Goal: Participate in discussion: Engage in conversation with other users on a specific topic

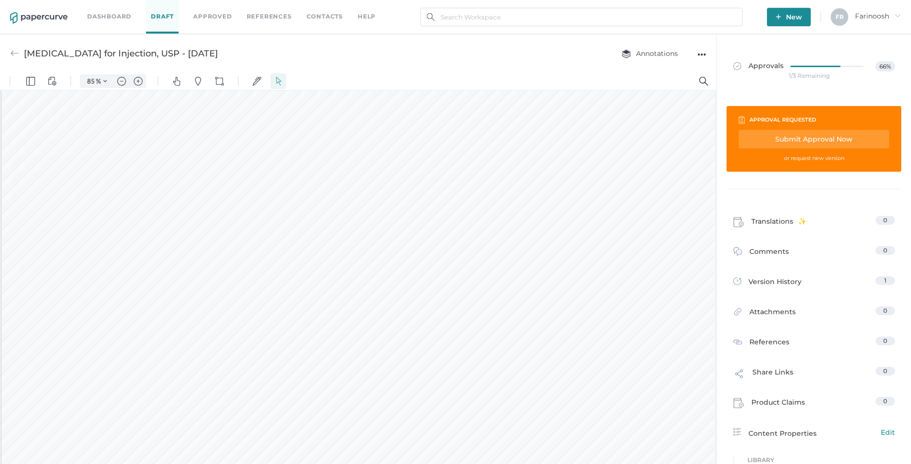
scroll to position [293, 0]
click at [752, 250] on span "Comments" at bounding box center [768, 253] width 39 height 15
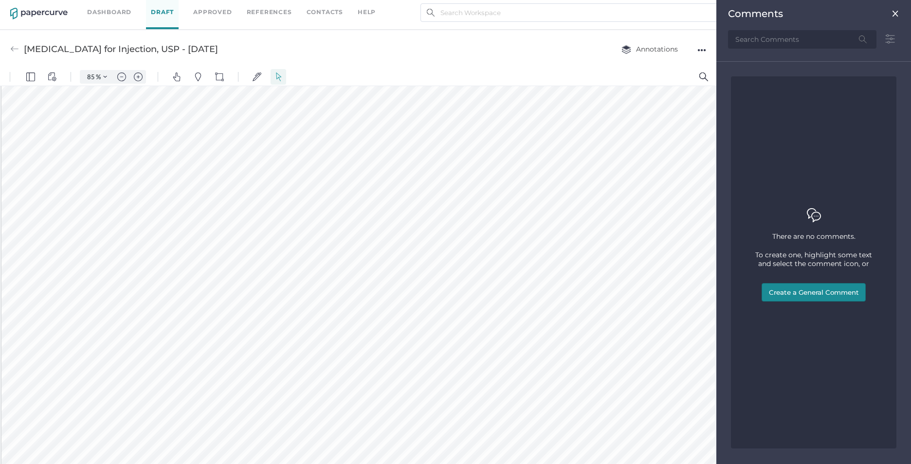
click at [791, 289] on button "Create a General Comment" at bounding box center [813, 292] width 104 height 18
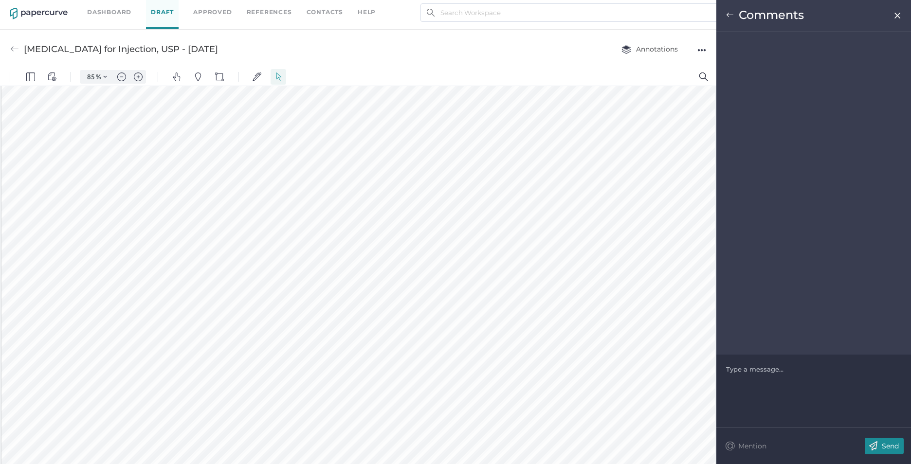
click at [737, 371] on div at bounding box center [813, 369] width 175 height 10
click at [796, 380] on div "Update the website with the correct version of the PM dated June 26, 2018." at bounding box center [813, 373] width 175 height 19
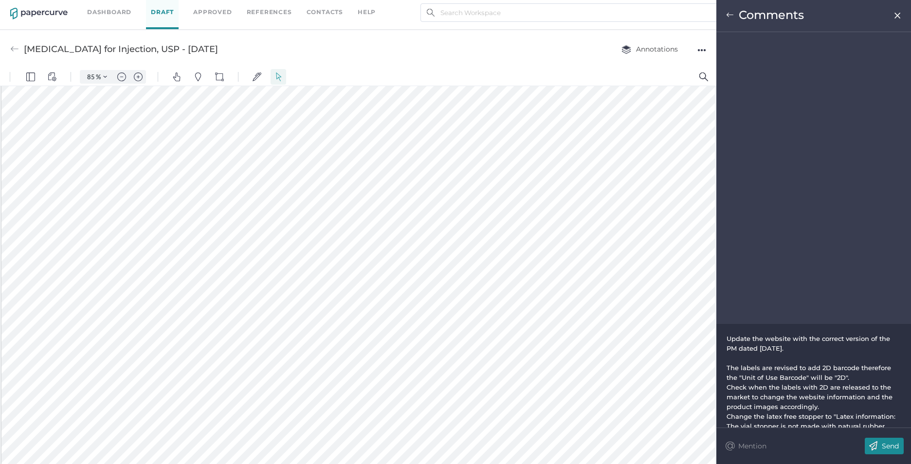
scroll to position [536, 0]
drag, startPoint x: 825, startPoint y: 405, endPoint x: 817, endPoint y: 384, distance: 22.7
click at [825, 405] on div "Check when the labels with 2D are released to the market to change the website …" at bounding box center [813, 396] width 175 height 29
click at [807, 345] on div "Update the website with the correct version of the PM dated June 26, 2018." at bounding box center [813, 337] width 175 height 19
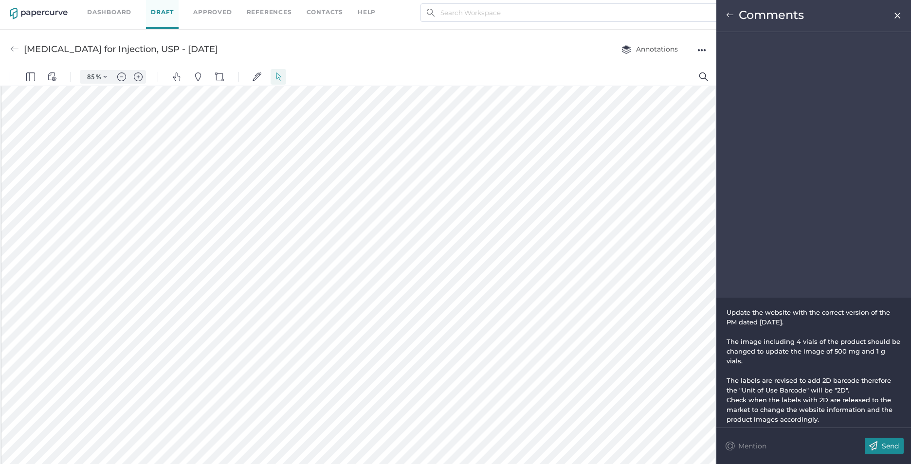
click at [863, 342] on span "The image including 4 vials of the product should be changed to update the imag…" at bounding box center [814, 351] width 176 height 27
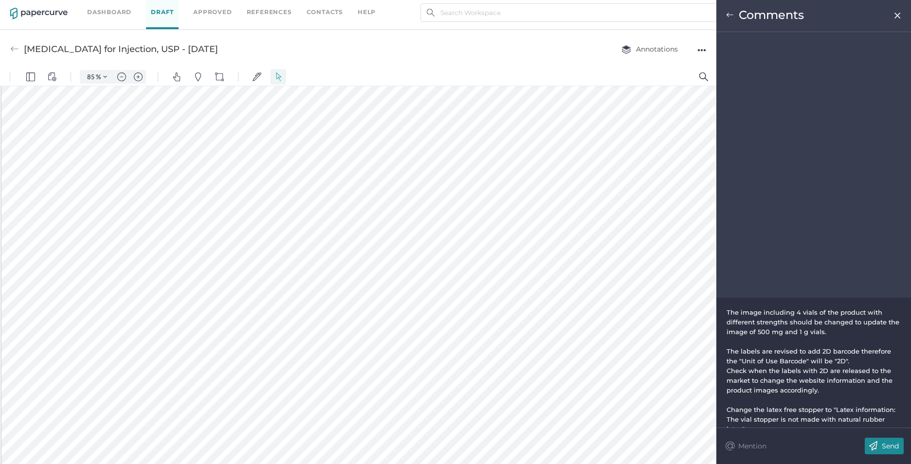
scroll to position [45, 0]
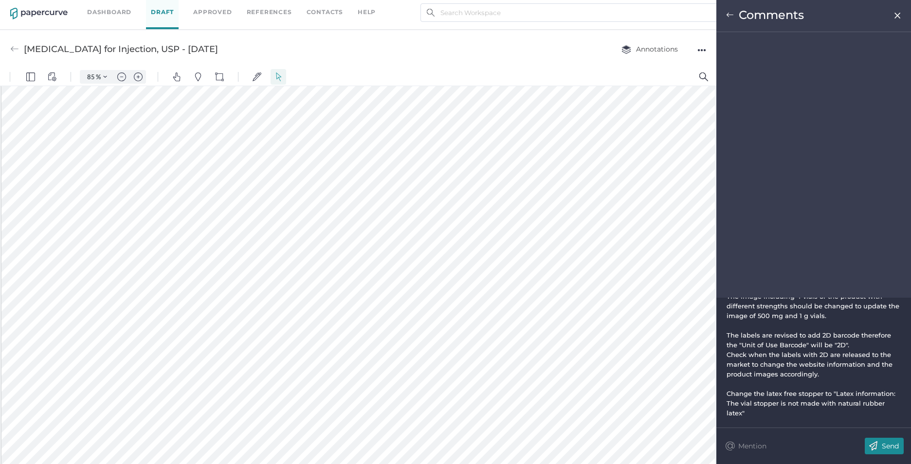
click at [883, 443] on p "Send" at bounding box center [889, 446] width 17 height 9
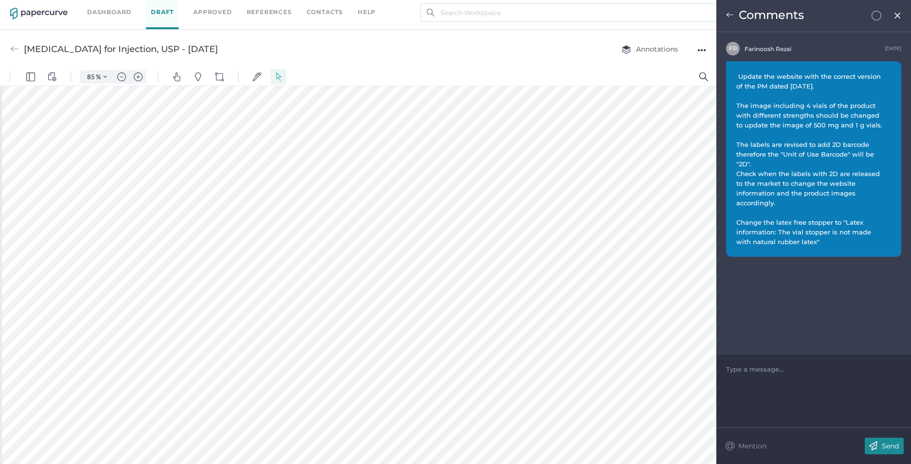
scroll to position [0, 0]
click at [897, 14] on img at bounding box center [897, 16] width 8 height 8
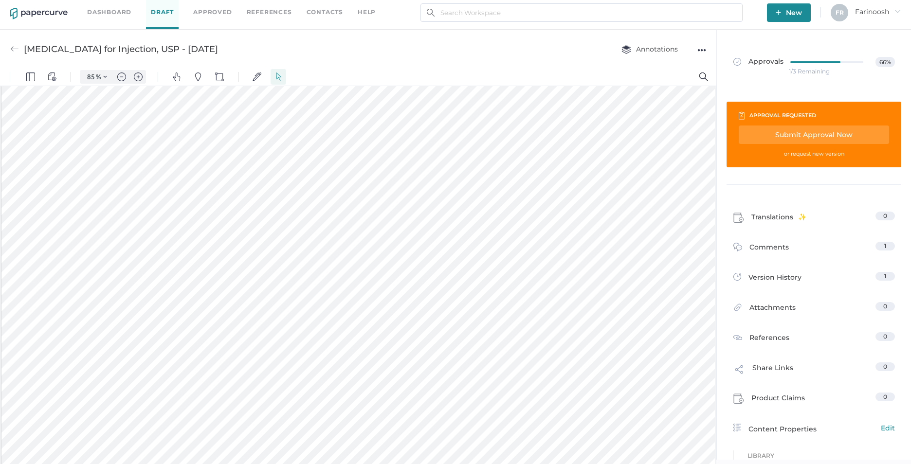
click at [788, 132] on div "Submit Approval Now" at bounding box center [813, 134] width 150 height 18
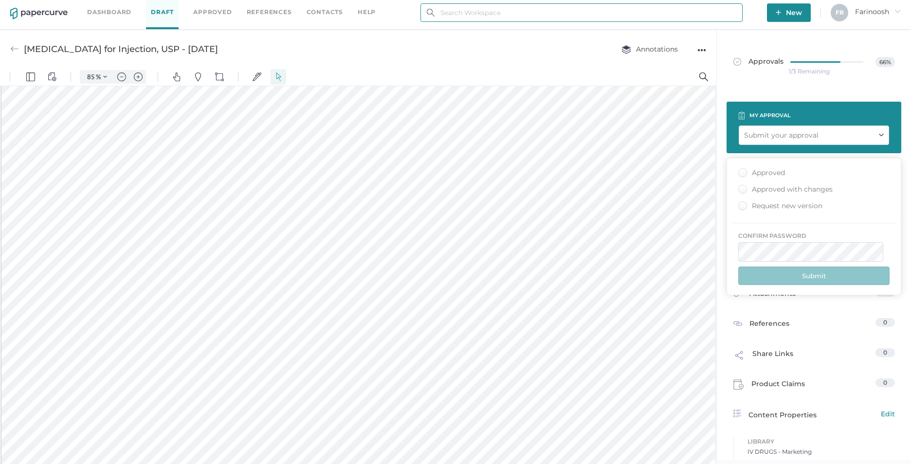
type input "[EMAIL_ADDRESS][DOMAIN_NAME]"
click at [741, 204] on div "Request new version" at bounding box center [780, 205] width 84 height 9
click at [740, 203] on input "Request new version" at bounding box center [740, 203] width 0 height 0
click at [805, 276] on button "Submit" at bounding box center [813, 276] width 151 height 18
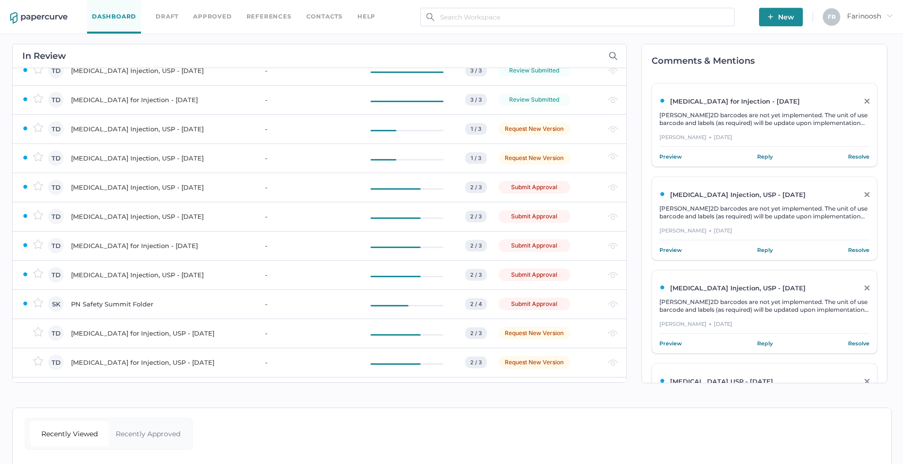
scroll to position [292, 0]
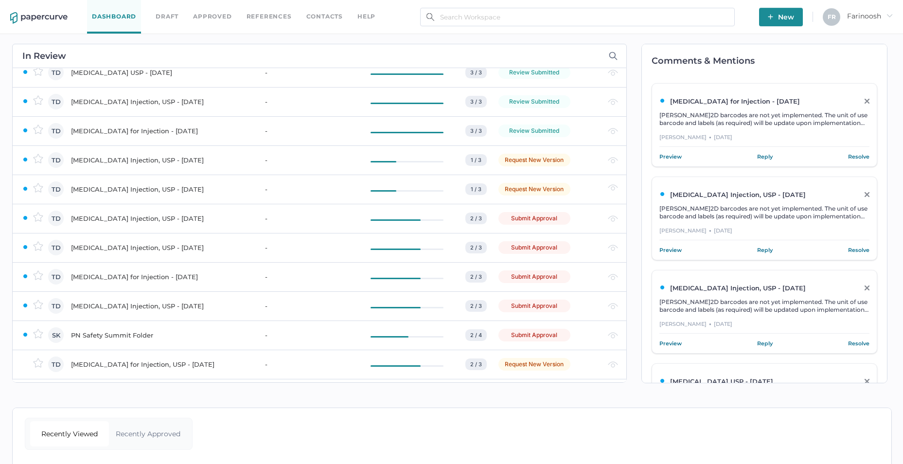
click at [132, 219] on div "Vasopressin Injection, USP - MAR 28, 2022" at bounding box center [162, 219] width 182 height 12
click at [125, 217] on div "Vinorelbine Injection, USP - August 14, 2023" at bounding box center [162, 219] width 182 height 12
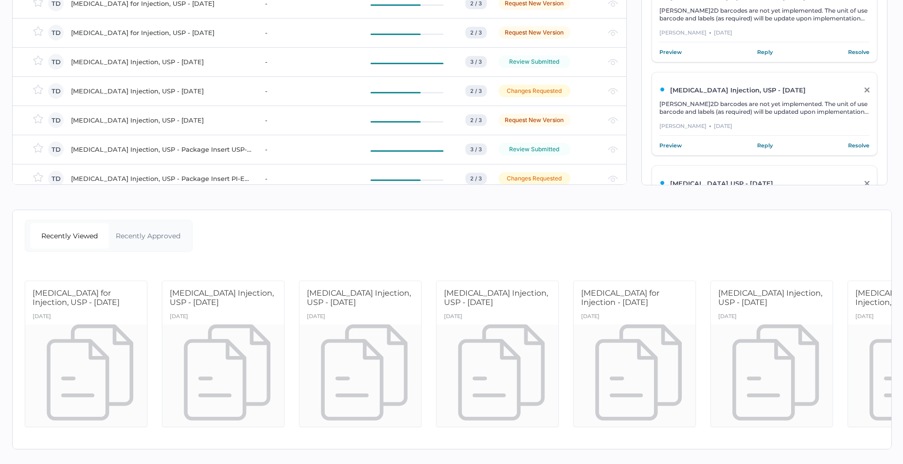
scroll to position [425, 0]
click at [197, 27] on div "Tobramycin for Injection, USP - October 23, 2018" at bounding box center [162, 33] width 182 height 12
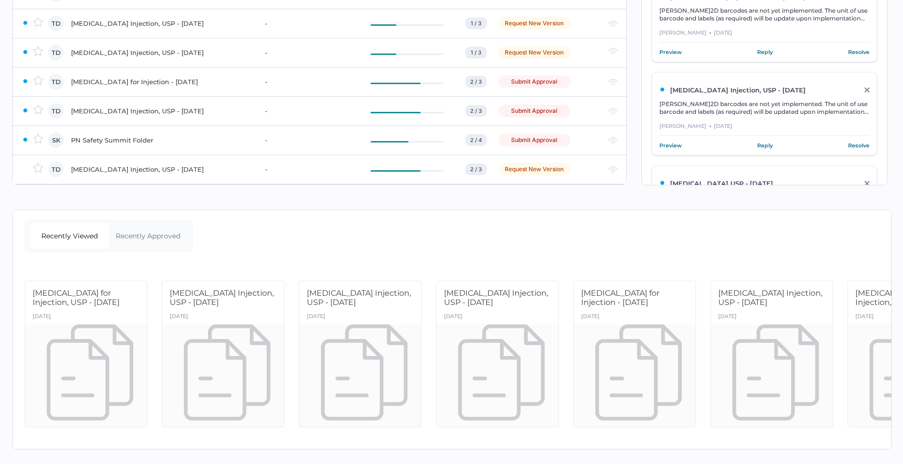
click at [140, 76] on div "Voriconazole for Injection - OCT 25, 2024" at bounding box center [162, 82] width 182 height 12
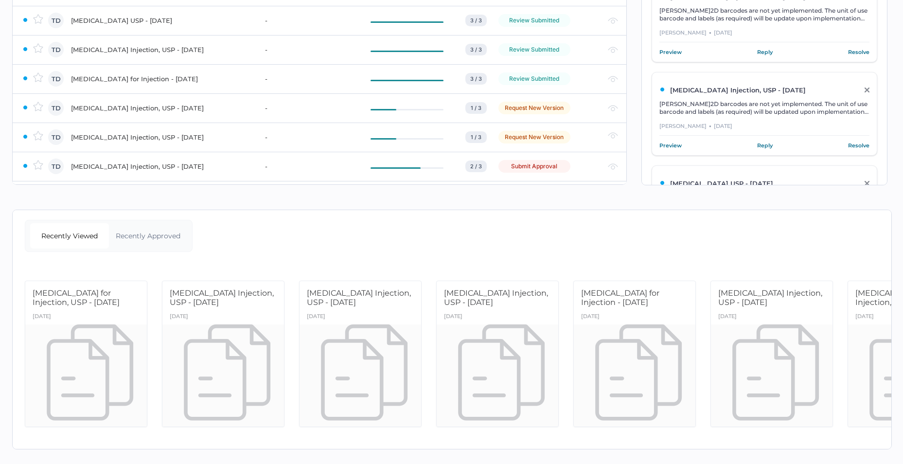
scroll to position [195, 0]
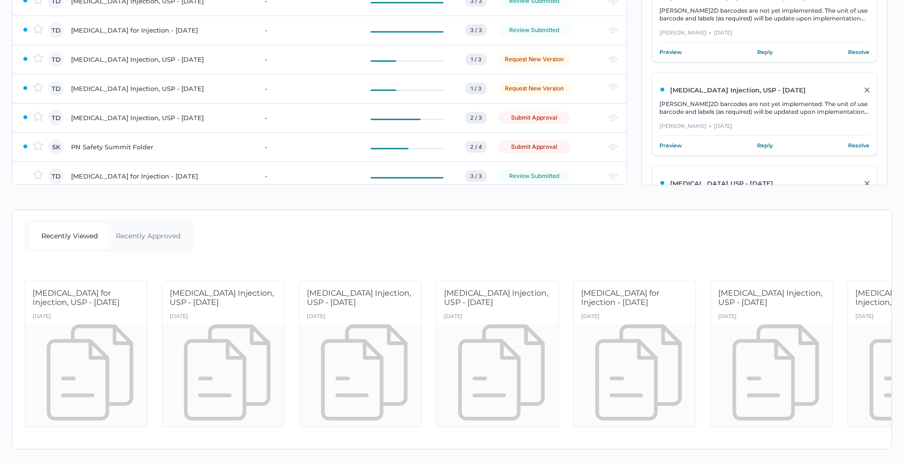
click at [170, 112] on div "Zinc Sulfate Injection, USP - January 20, 2023" at bounding box center [162, 118] width 182 height 12
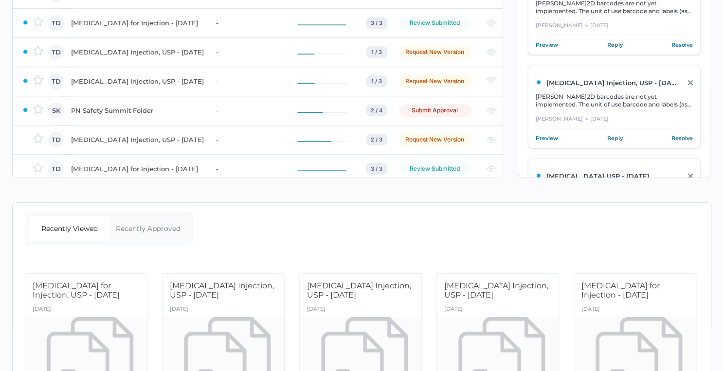
click at [134, 110] on div "PN Safety Summit Folder" at bounding box center [137, 111] width 133 height 12
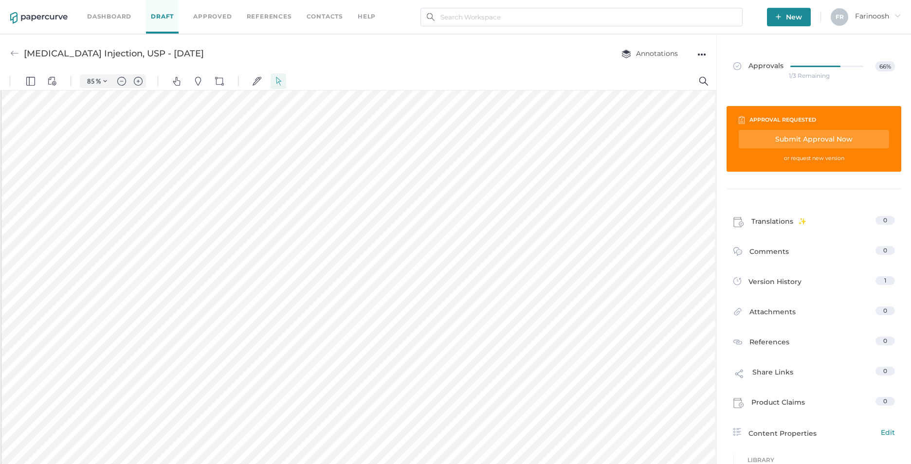
scroll to position [536, 0]
click at [769, 247] on span "Comments" at bounding box center [768, 253] width 39 height 15
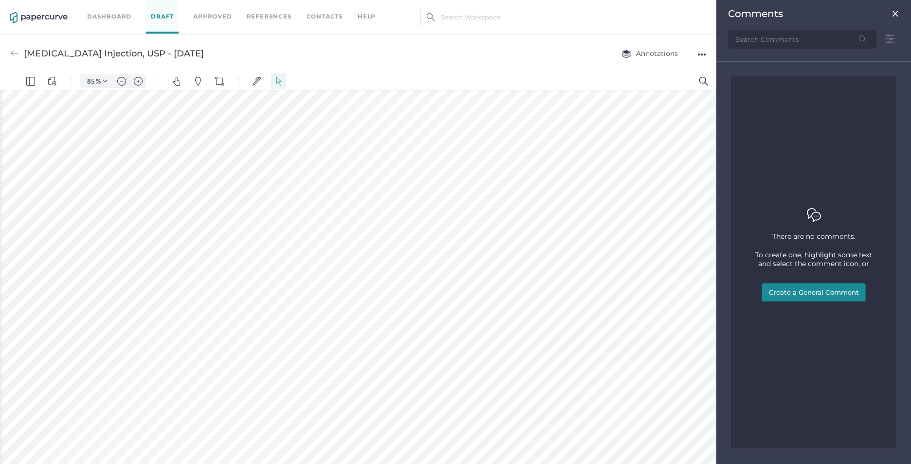
scroll to position [4, 0]
drag, startPoint x: 801, startPoint y: 289, endPoint x: 731, endPoint y: 293, distance: 70.2
click at [801, 290] on button "Create a General Comment" at bounding box center [813, 292] width 104 height 18
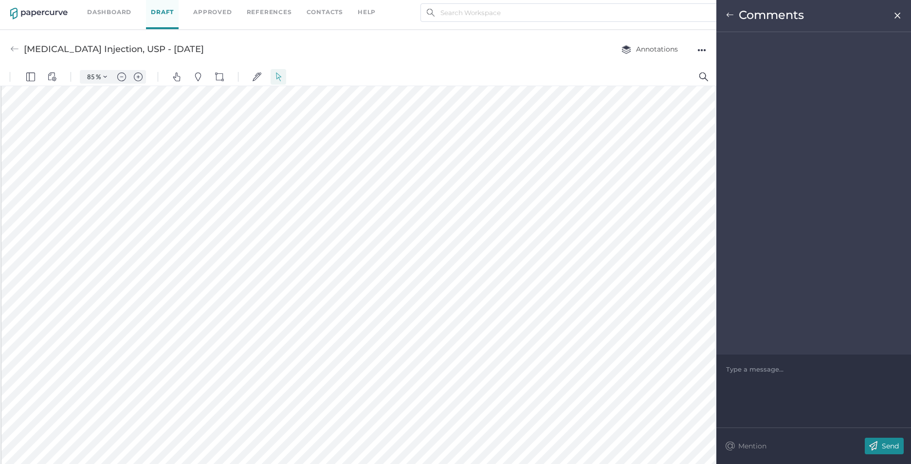
click at [731, 371] on div at bounding box center [813, 369] width 175 height 10
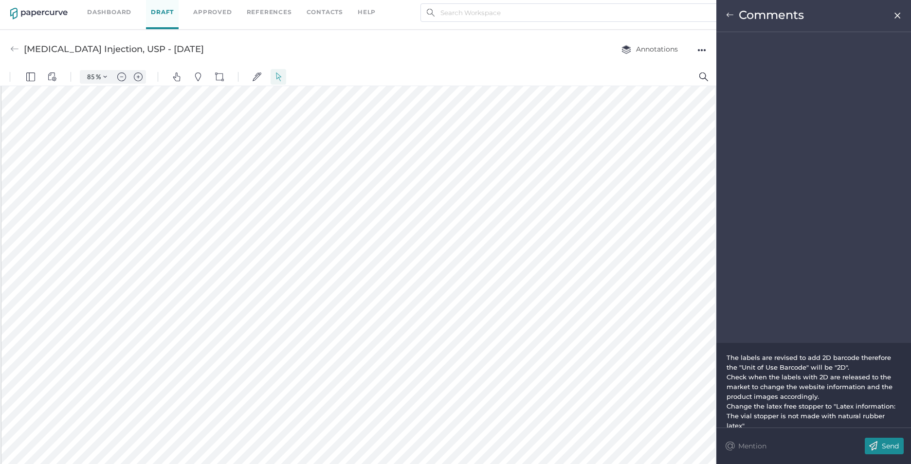
scroll to position [98, 0]
click at [855, 367] on div "The labels are revised to add 2D barcode therefore the "Unit of Use Barcode" wi…" at bounding box center [813, 362] width 175 height 19
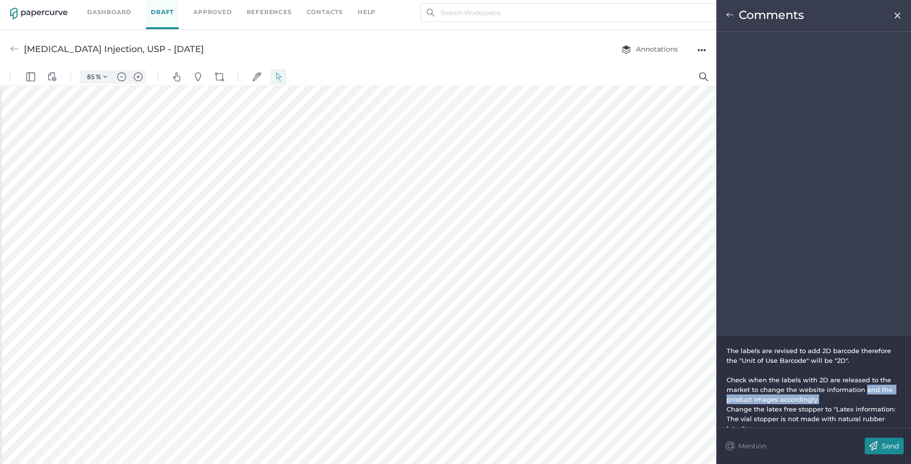
drag, startPoint x: 864, startPoint y: 390, endPoint x: 850, endPoint y: 379, distance: 17.4
click at [863, 392] on span "Check when the labels with 2D are released to the market to change the website …" at bounding box center [810, 389] width 168 height 27
drag, startPoint x: 865, startPoint y: 393, endPoint x: 868, endPoint y: 397, distance: 5.9
click at [868, 397] on div "Check when the labels with 2D are released to the market to change the website …" at bounding box center [813, 389] width 175 height 29
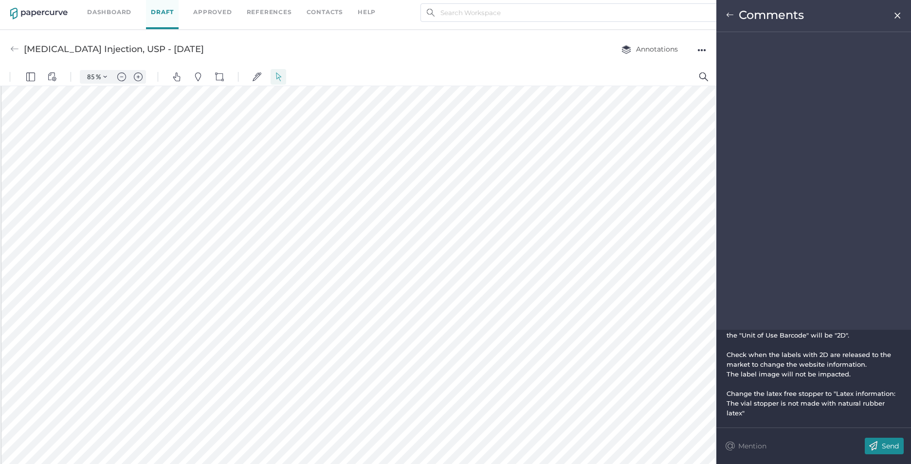
click at [889, 441] on div "Send" at bounding box center [883, 446] width 39 height 17
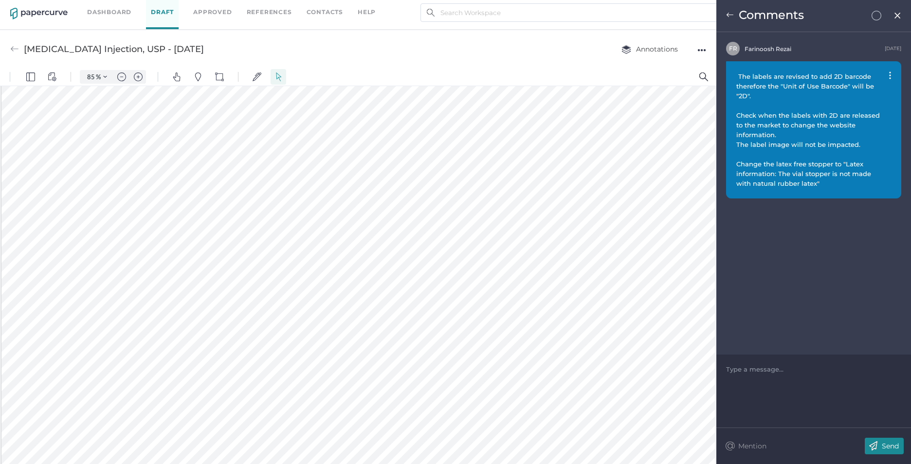
click at [897, 13] on img at bounding box center [897, 16] width 8 height 8
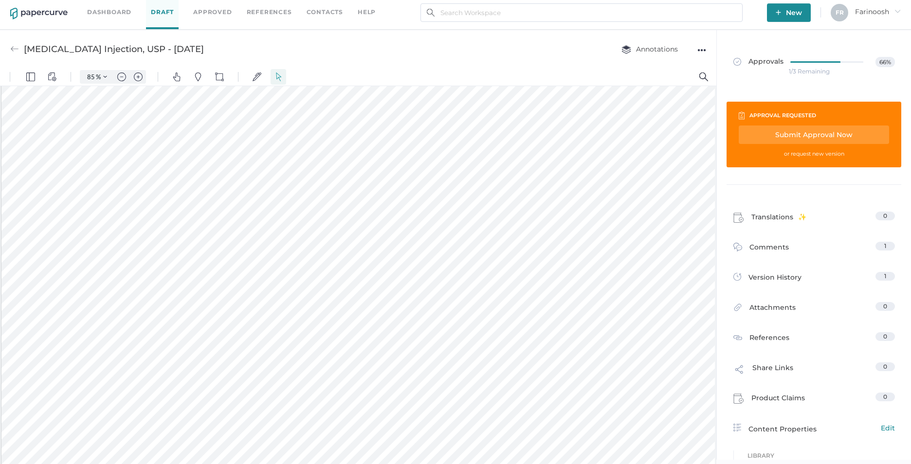
click at [788, 135] on div "Submit Approval Now" at bounding box center [813, 134] width 150 height 18
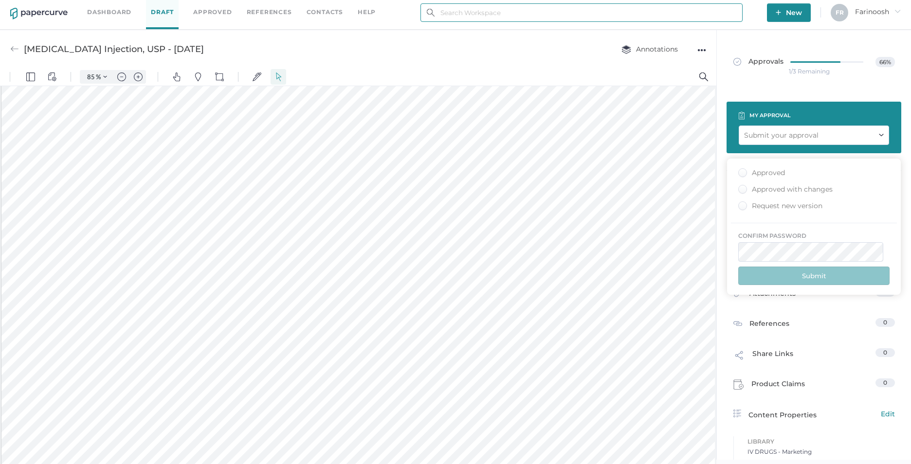
type input "farinoosh.rezai@fresenius-kabi.com"
click at [741, 173] on div "Approved" at bounding box center [761, 172] width 47 height 9
click at [740, 170] on input "Approved" at bounding box center [740, 170] width 0 height 0
drag, startPoint x: 797, startPoint y: 280, endPoint x: 776, endPoint y: 272, distance: 22.5
click at [795, 278] on button "Submit" at bounding box center [813, 276] width 151 height 18
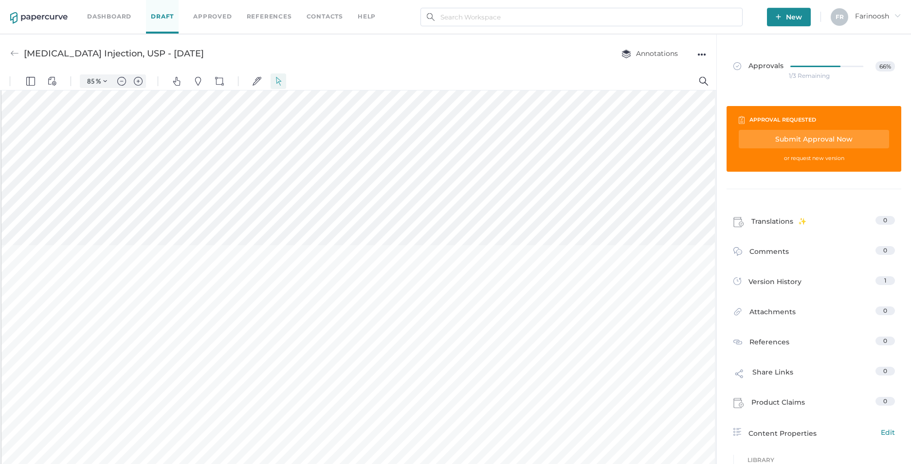
scroll to position [536, 0]
click at [763, 253] on span "Comments" at bounding box center [768, 253] width 39 height 15
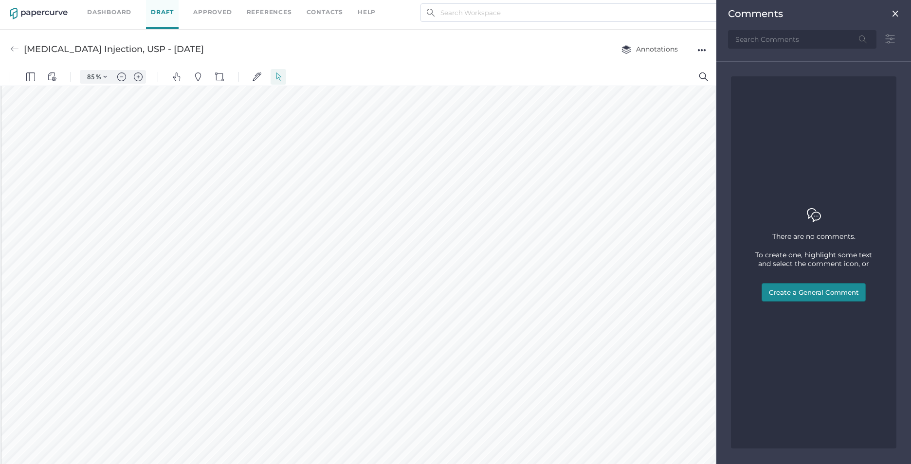
click at [796, 293] on button "Create a General Comment" at bounding box center [813, 292] width 104 height 18
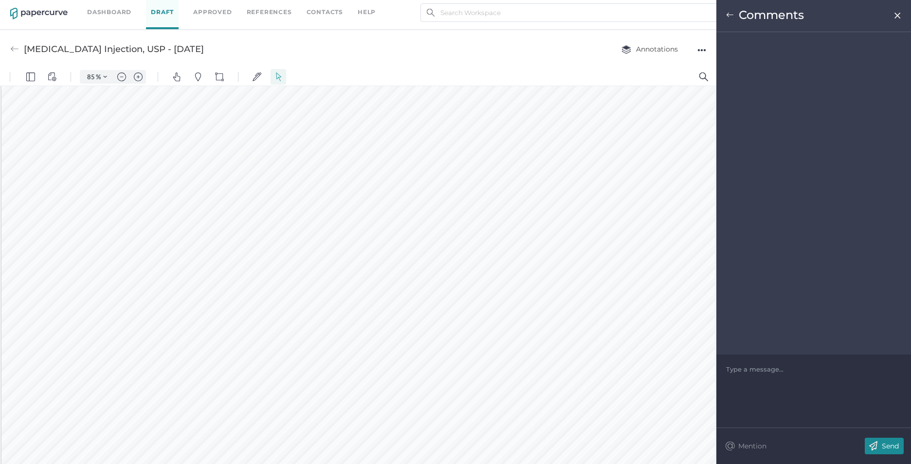
click at [729, 367] on div at bounding box center [813, 369] width 175 height 10
click at [765, 368] on span "The unit of use Barcode should be changed to linear" at bounding box center [812, 369] width 172 height 8
click at [745, 368] on span "The unit of use Barcode should be changed to linear" at bounding box center [812, 369] width 172 height 8
click at [767, 370] on span "The Unit of use Barcode should be changed to linear" at bounding box center [812, 369] width 172 height 8
click at [894, 370] on span "The Unit of Use Barcode should be changed to linear" at bounding box center [812, 369] width 173 height 8
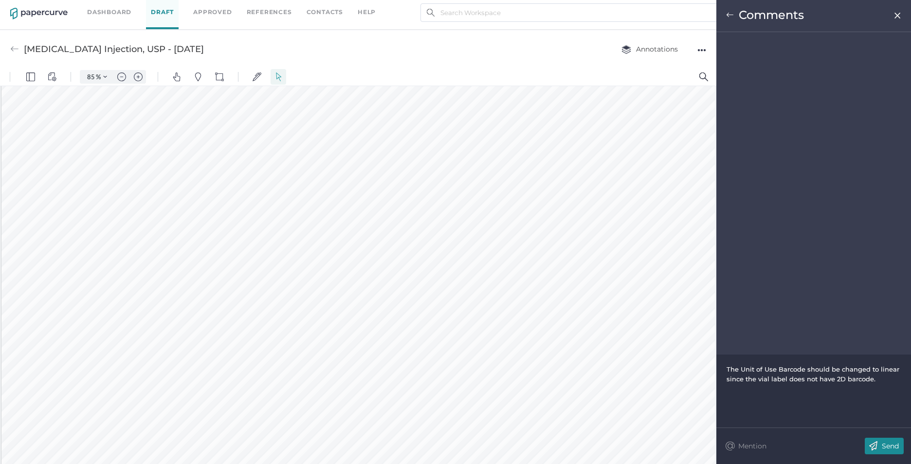
scroll to position [828, 0]
click at [877, 378] on div "The Unit of Use Barcode should be changed to linear since the vial label does n…" at bounding box center [813, 373] width 175 height 19
click at [769, 399] on span "The Primary packaging" at bounding box center [764, 398] width 76 height 8
click at [809, 396] on div "The Primary Packaging" at bounding box center [813, 399] width 175 height 10
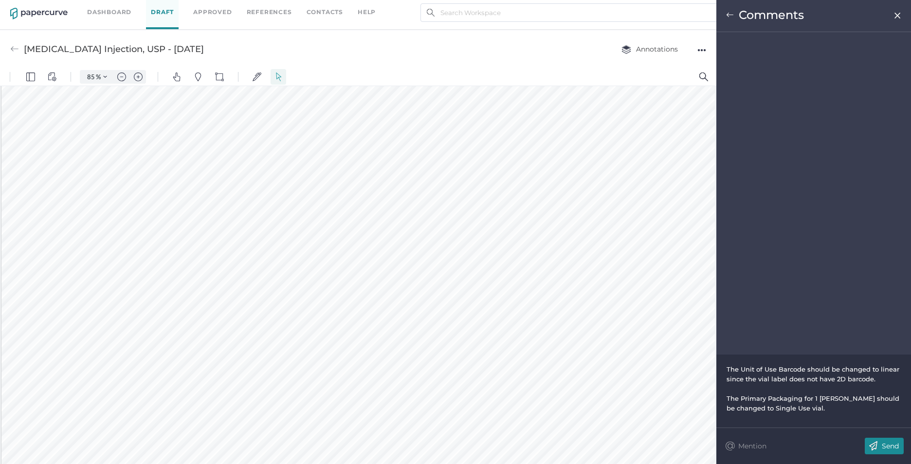
click at [766, 408] on span "The Primary Packaging for 1 mL vial should be changed to Single Use vial." at bounding box center [813, 403] width 175 height 18
click at [813, 408] on span "The Primary Packaging for 1 mL vial should be changed to "Single Use vial." at bounding box center [813, 403] width 175 height 18
click at [872, 377] on span "The Unit of Use Barcode should be changed to linear since the vial label does n…" at bounding box center [813, 374] width 175 height 18
click at [872, 375] on div "The Unit of Use Barcode should be changed to linear since the vial label does n…" at bounding box center [813, 373] width 175 height 19
drag, startPoint x: 870, startPoint y: 379, endPoint x: 873, endPoint y: 362, distance: 17.2
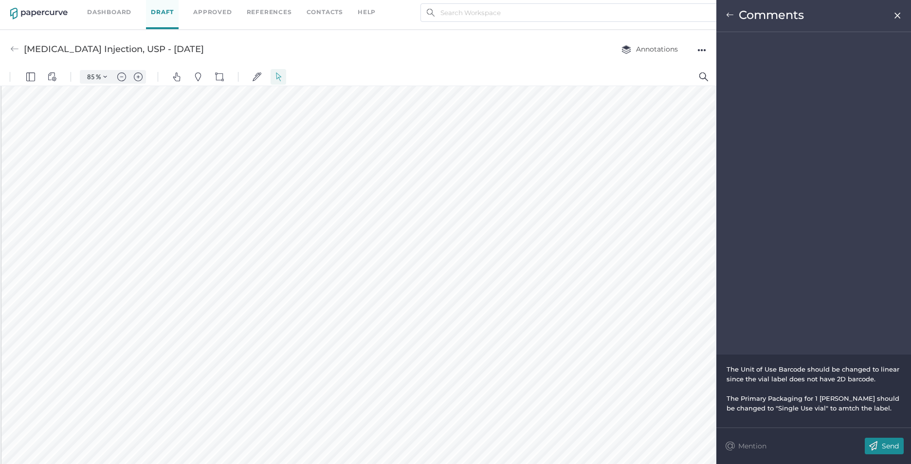
click at [870, 378] on span "The Unit of Use Barcode should be changed to linear since the vial label does n…" at bounding box center [813, 374] width 175 height 18
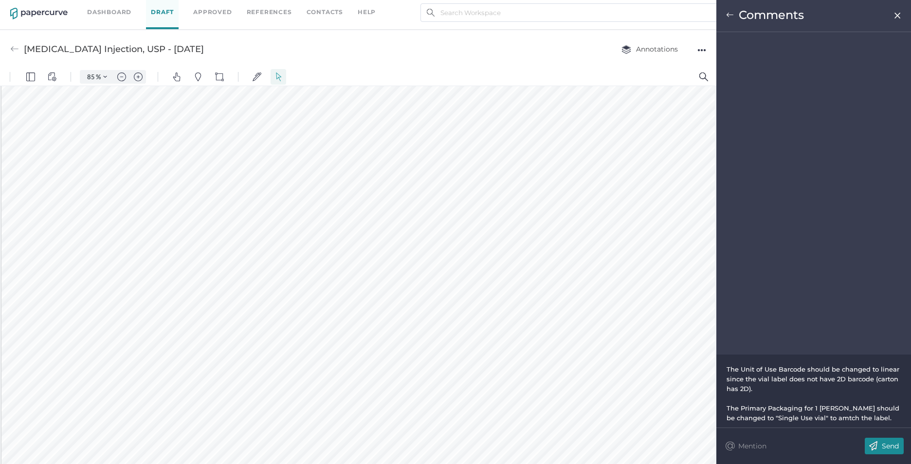
click at [833, 380] on span "The Unit of Use Barcode should be changed to linear since the vial label does n…" at bounding box center [813, 378] width 175 height 27
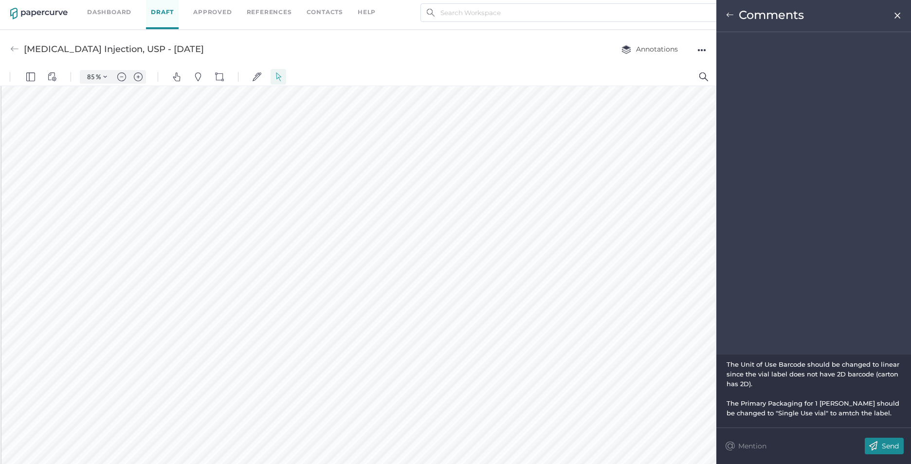
click at [883, 412] on div "The Primary Packaging for 1 mL vial should be changed to "Single Use vial" to a…" at bounding box center [813, 407] width 175 height 19
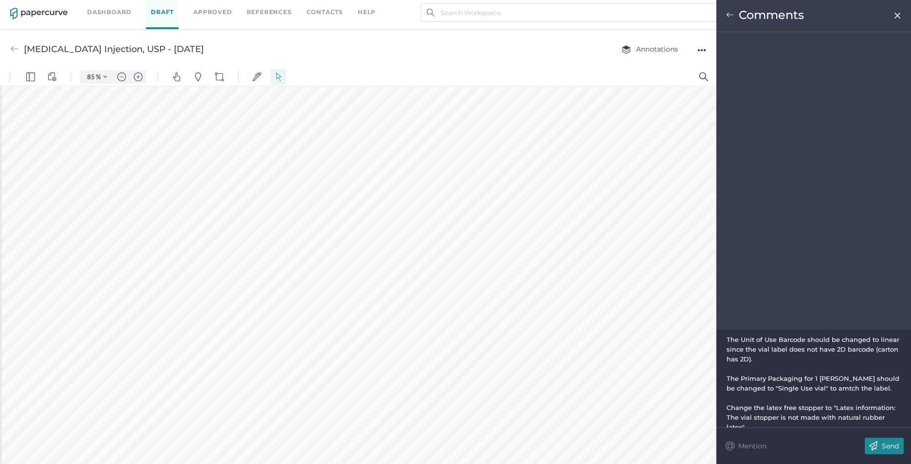
scroll to position [19, 0]
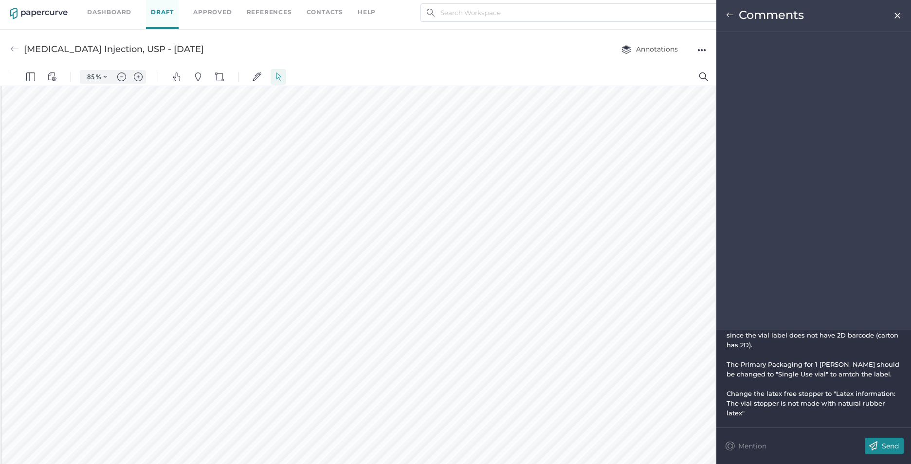
drag, startPoint x: 883, startPoint y: 448, endPoint x: 741, endPoint y: 401, distance: 150.3
click at [883, 447] on p "Send" at bounding box center [889, 446] width 17 height 9
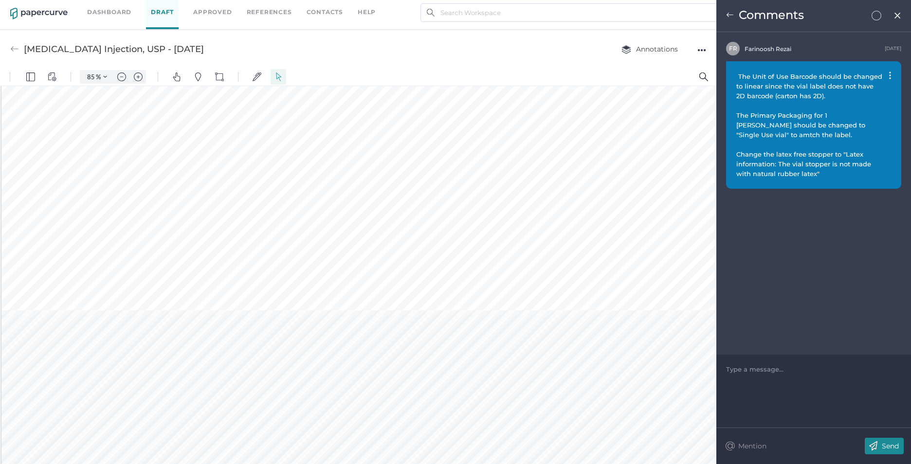
scroll to position [147, 0]
click at [729, 15] on img at bounding box center [730, 15] width 8 height 8
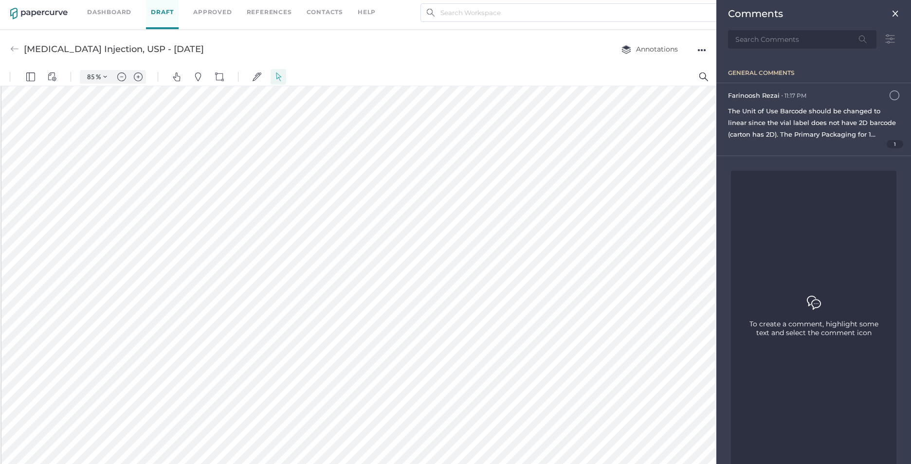
click at [891, 12] on img at bounding box center [895, 14] width 8 height 8
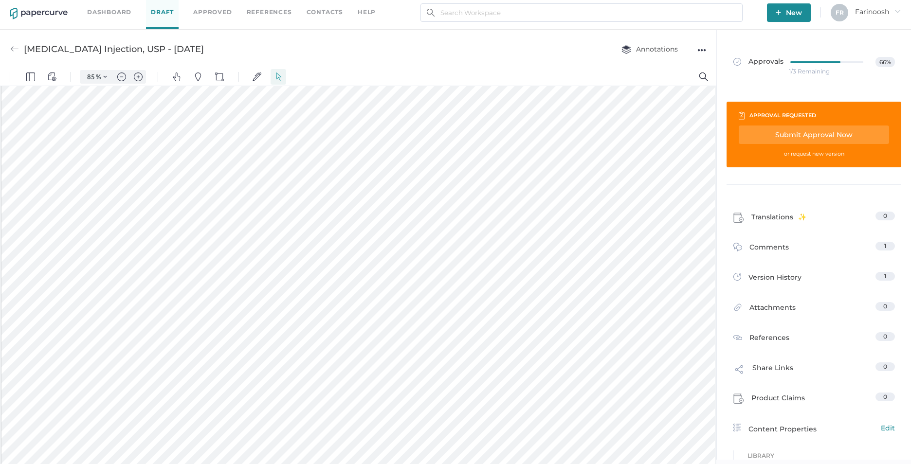
click at [784, 133] on div "Submit Approval Now" at bounding box center [813, 134] width 150 height 18
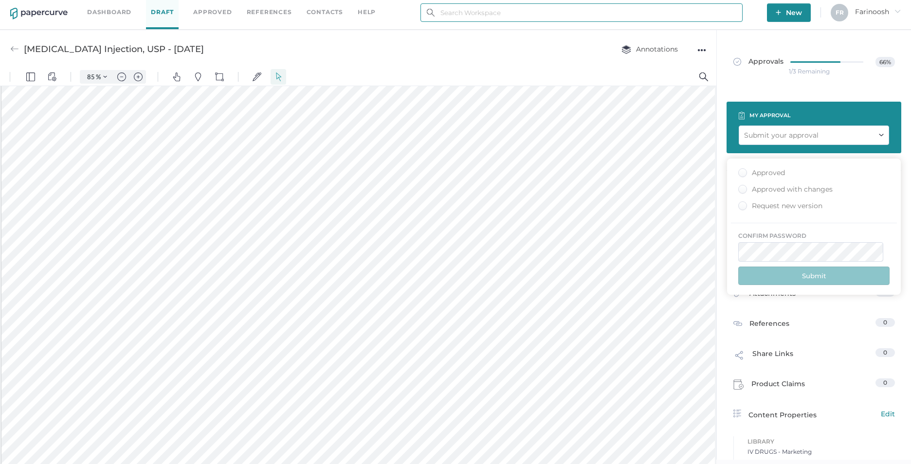
type input "[EMAIL_ADDRESS][DOMAIN_NAME]"
click at [743, 207] on div "Request new version" at bounding box center [780, 205] width 84 height 9
click at [740, 203] on input "Request new version" at bounding box center [740, 203] width 0 height 0
click at [801, 273] on button "Submit" at bounding box center [813, 276] width 151 height 18
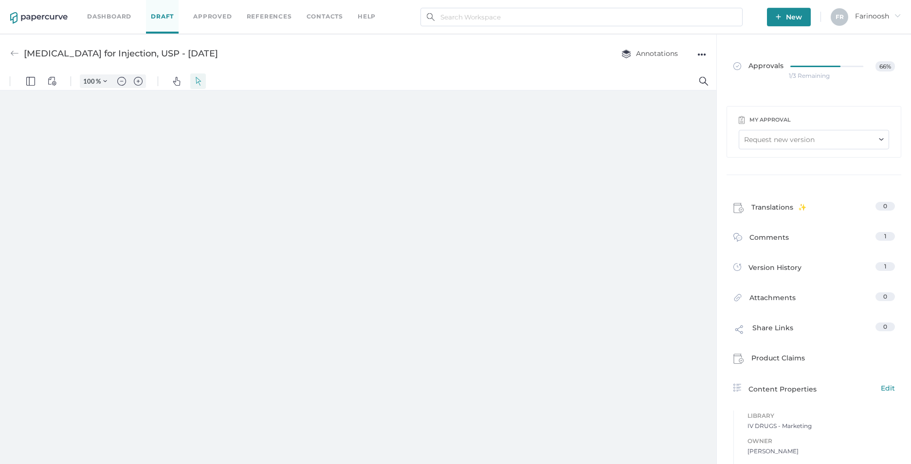
type input "85"
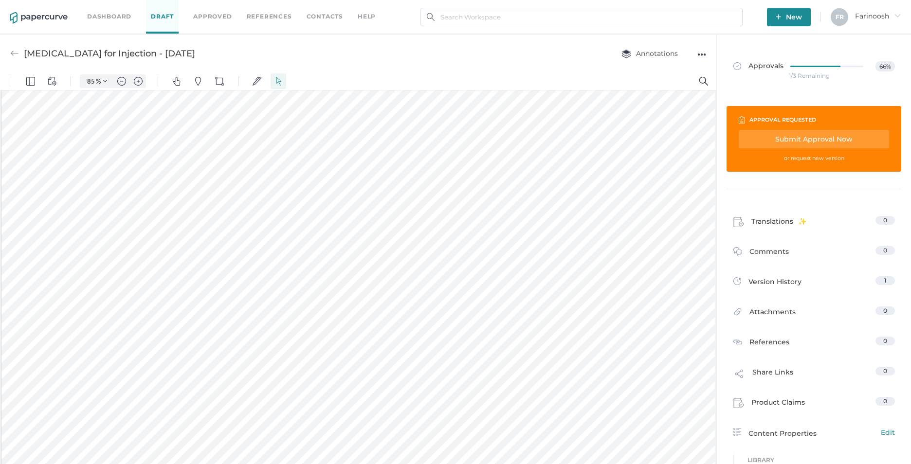
scroll to position [390, 0]
click at [772, 250] on span "Comments" at bounding box center [768, 253] width 39 height 15
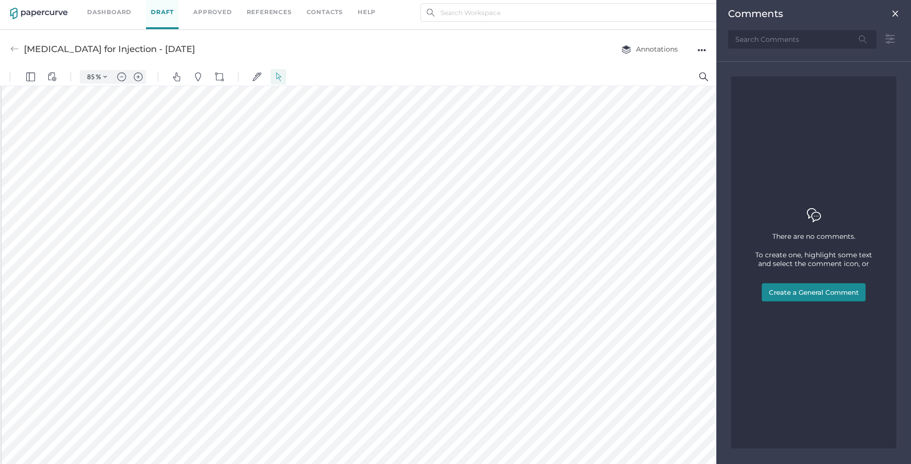
click at [797, 293] on button "Create a General Comment" at bounding box center [813, 292] width 104 height 18
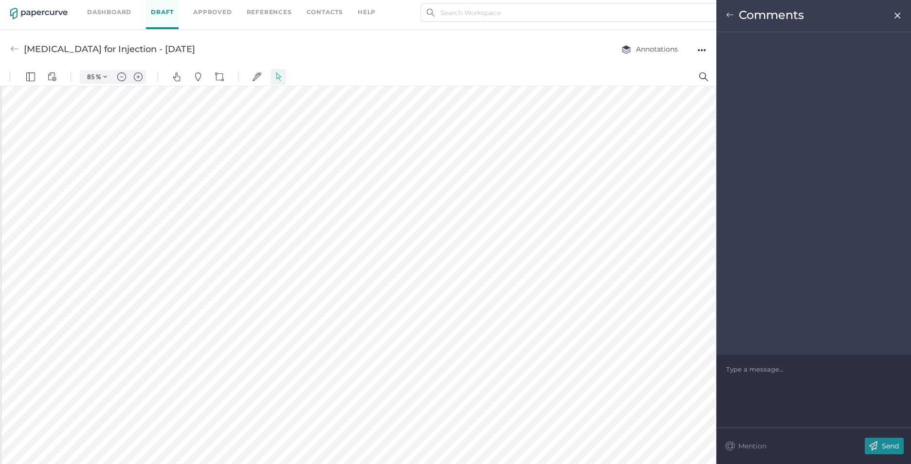
click at [741, 368] on div at bounding box center [813, 369] width 175 height 10
click at [729, 368] on span "Change the latex free stopper to "Latex information: The vial stopper is not ma…" at bounding box center [811, 378] width 171 height 27
drag, startPoint x: 725, startPoint y: 368, endPoint x: 735, endPoint y: 344, distance: 25.7
click at [726, 366] on div "Change the latex free stopper to "Latex information: The vial stopper is not ma…" at bounding box center [813, 391] width 195 height 73
click at [727, 367] on span "Change the latex free stopper to "Latex information: The vial stopper is not ma…" at bounding box center [811, 378] width 171 height 27
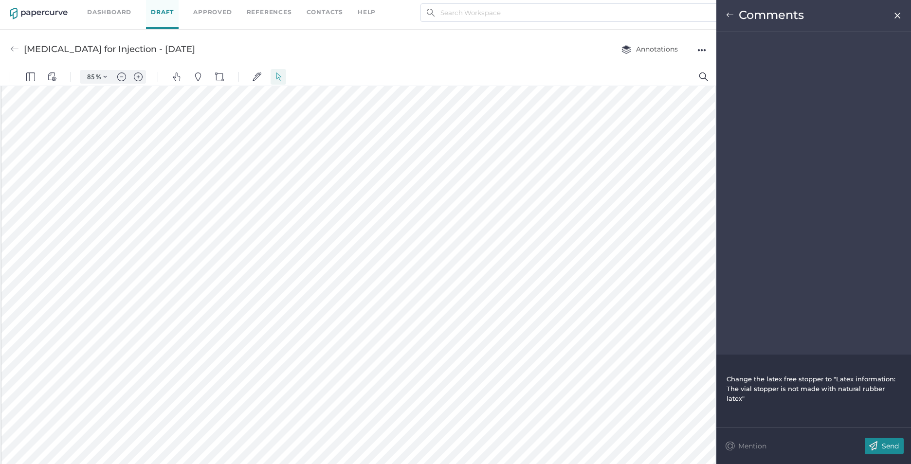
click at [732, 369] on div at bounding box center [813, 369] width 175 height 10
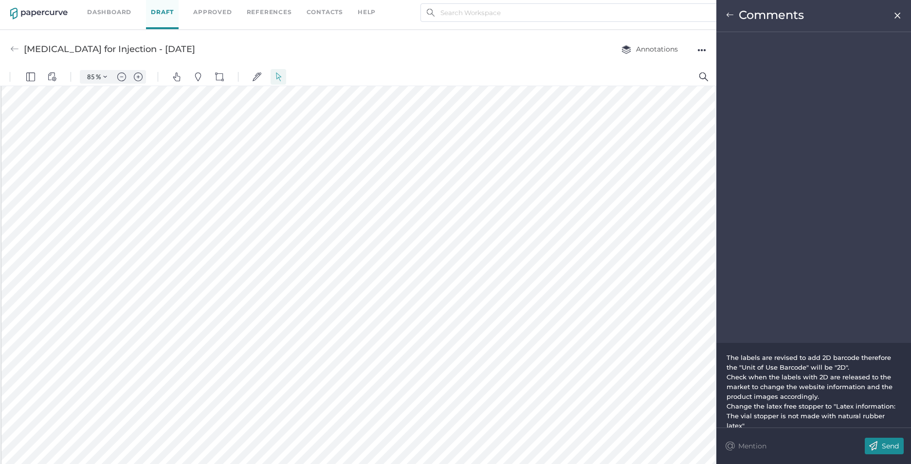
scroll to position [584, 0]
click at [856, 369] on div "The labels are revised to add 2D barcode therefore the "Unit of Use Barcode" wi…" at bounding box center [813, 362] width 175 height 19
click at [836, 406] on span "Change the latex free stopper to "Latex information: The vial stopper is not ma…" at bounding box center [811, 418] width 171 height 27
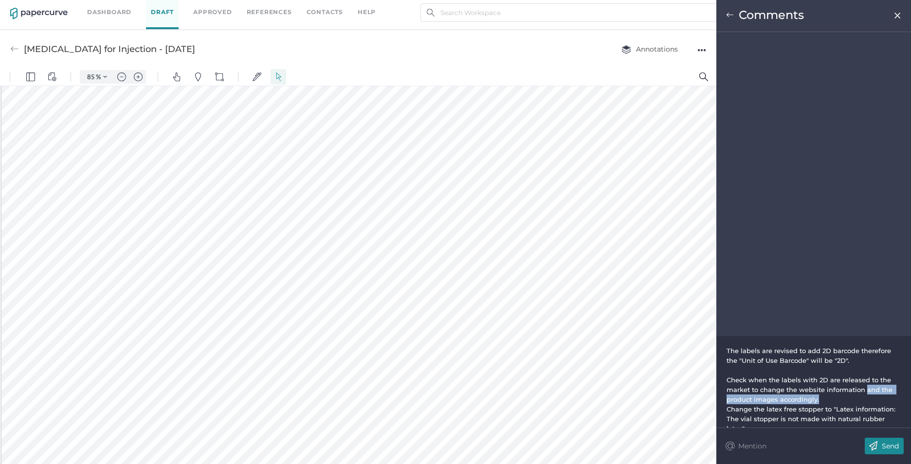
click at [866, 395] on div "Check when the labels with 2D are released to the market to change the website …" at bounding box center [813, 389] width 175 height 29
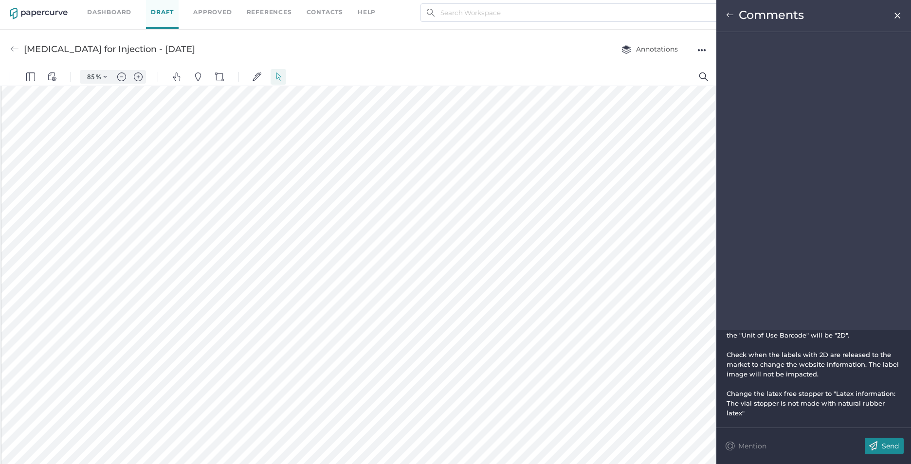
scroll to position [0, 0]
click at [886, 443] on p "Send" at bounding box center [889, 446] width 17 height 9
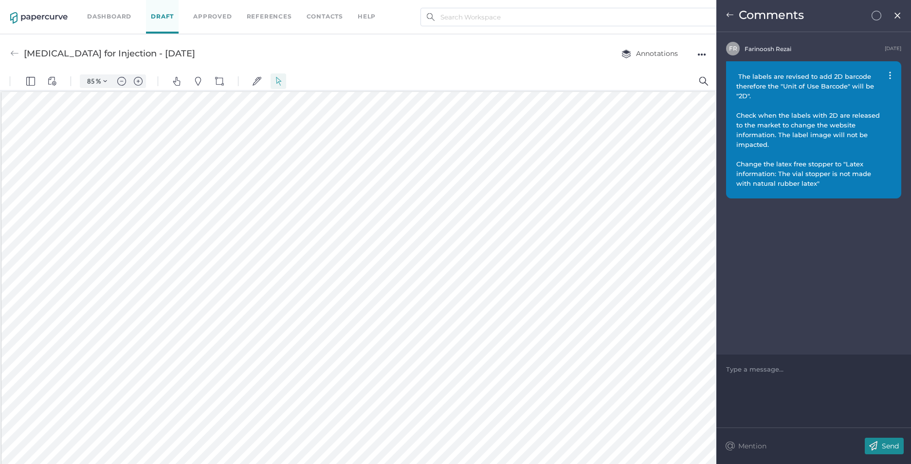
click at [896, 13] on img at bounding box center [897, 16] width 8 height 8
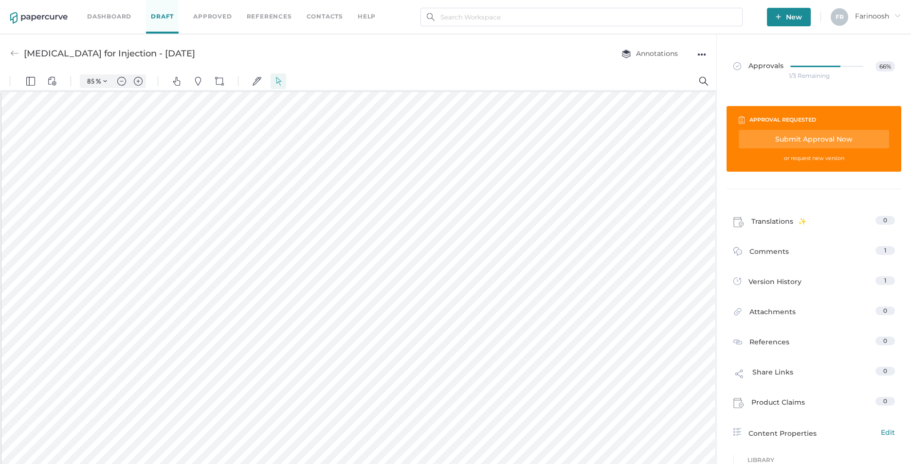
click at [782, 136] on div "Submit Approval Now" at bounding box center [813, 139] width 150 height 18
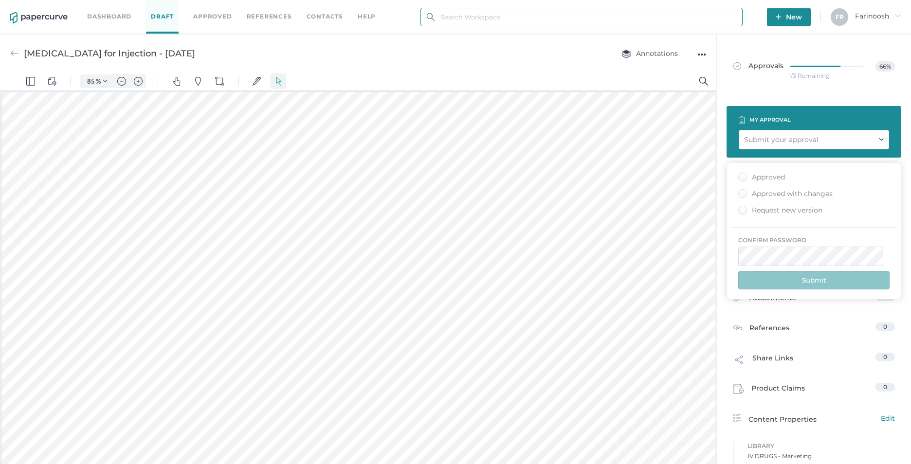
type input "farinoosh.rezai@fresenius-kabi.com"
click at [743, 176] on div "Approved" at bounding box center [761, 177] width 47 height 9
click at [740, 174] on input "Approved" at bounding box center [740, 174] width 0 height 0
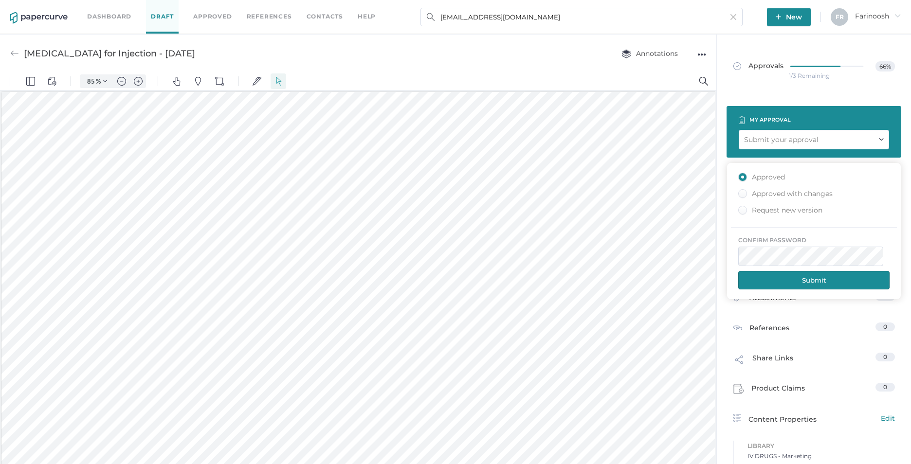
drag, startPoint x: 795, startPoint y: 280, endPoint x: 779, endPoint y: 273, distance: 17.7
click at [794, 278] on button "Submit" at bounding box center [813, 280] width 151 height 18
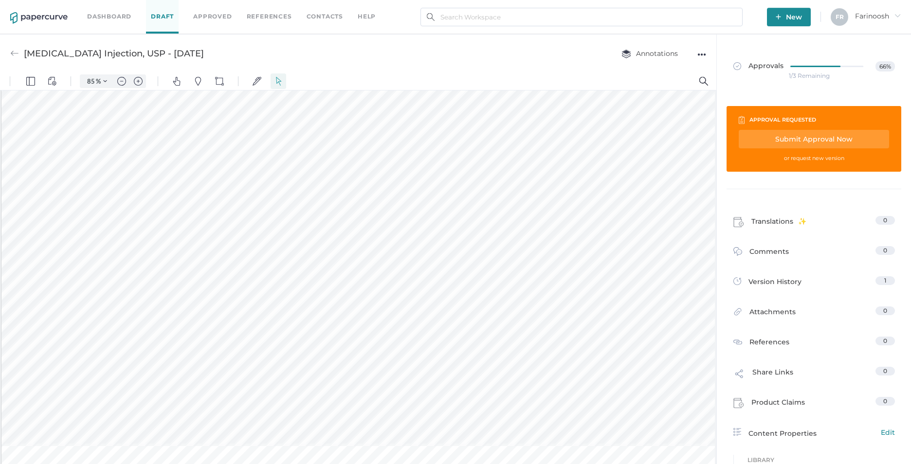
scroll to position [585, 0]
click at [769, 255] on span "Comments" at bounding box center [768, 253] width 39 height 15
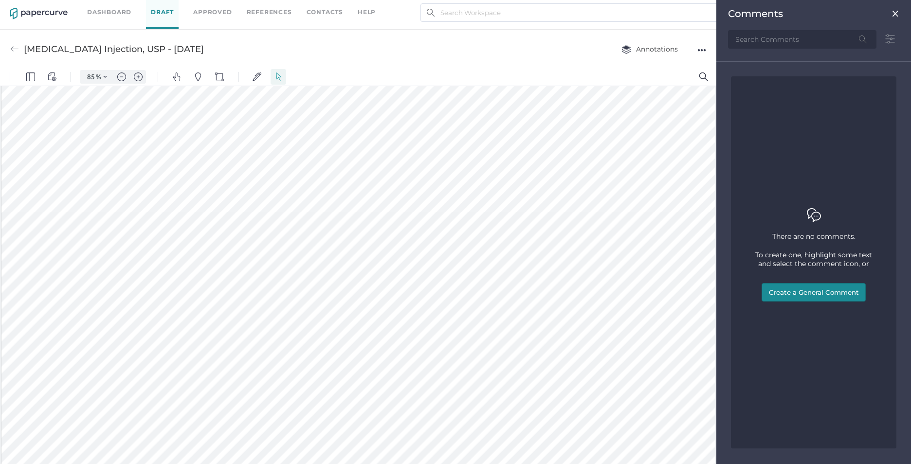
scroll to position [487, 0]
click at [805, 292] on button "Create a General Comment" at bounding box center [813, 292] width 104 height 18
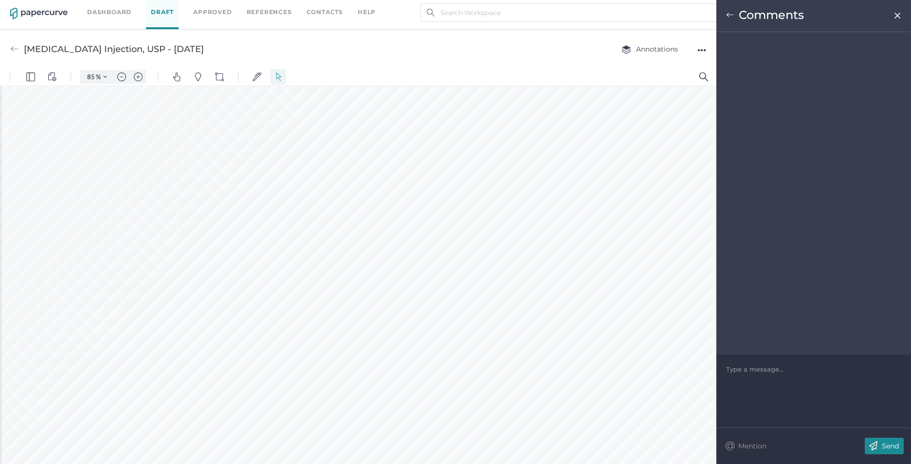
click at [752, 376] on div "Type a message..." at bounding box center [813, 369] width 175 height 29
click at [738, 371] on div at bounding box center [813, 369] width 175 height 10
drag, startPoint x: 882, startPoint y: 370, endPoint x: 848, endPoint y: 395, distance: 42.4
click at [840, 397] on div "DIN for the product code C405001 should be chnaged to: 02532872" at bounding box center [813, 379] width 175 height 49
click at [873, 369] on span "DIN for the product code C405001 should be chnaged to:" at bounding box center [799, 374] width 147 height 18
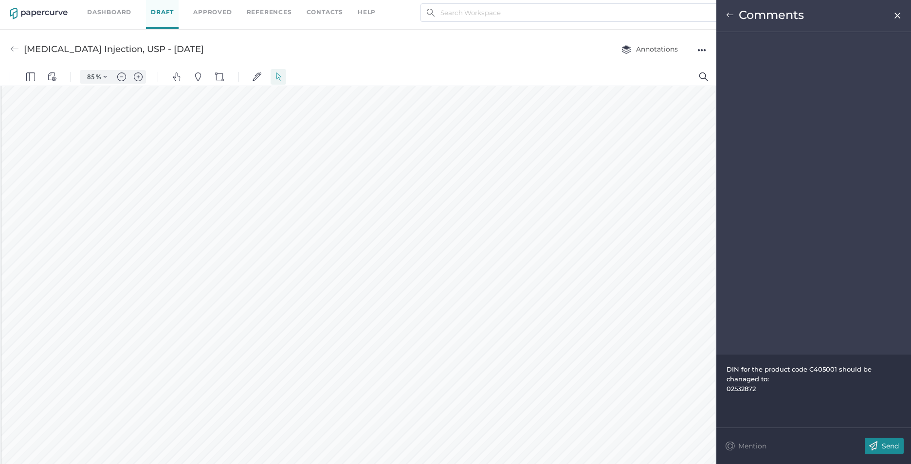
click at [744, 379] on span "DIN for the product code C405001 should be chanaged to:" at bounding box center [799, 374] width 147 height 18
click at [773, 397] on div "DIN for the product code C405001 should be chaaged to: 02532872" at bounding box center [813, 379] width 175 height 49
click at [873, 370] on span "DIN for the product code C405001 should be chaaged to:" at bounding box center [799, 374] width 147 height 18
click at [808, 395] on div "DIN for the product code C405001 should be changed to: 02532872" at bounding box center [813, 379] width 175 height 49
click at [726, 388] on div "DIN for the product code C405001 should be changed to: 02532872" at bounding box center [813, 378] width 175 height 29
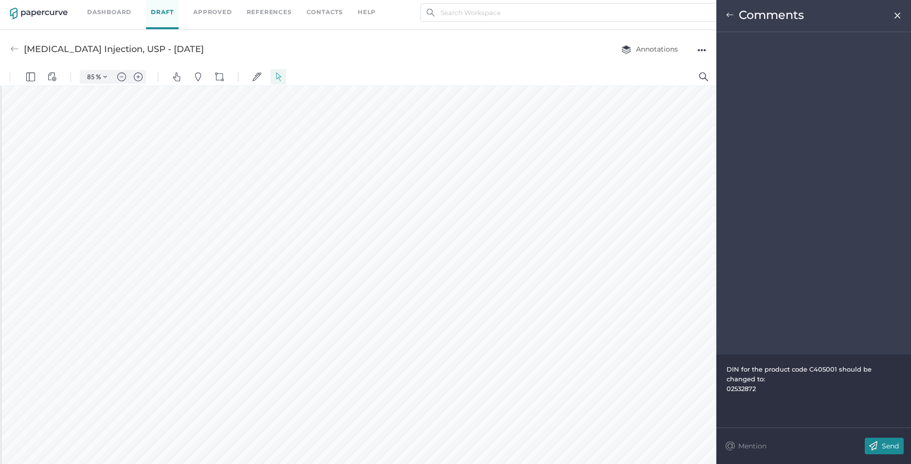
click at [727, 388] on span "02532872" at bounding box center [740, 389] width 29 height 8
drag, startPoint x: 759, startPoint y: 380, endPoint x: 764, endPoint y: 356, distance: 25.2
click at [759, 379] on span "DIN for the product code C405001 should be changed to: 02532872" at bounding box center [799, 374] width 147 height 18
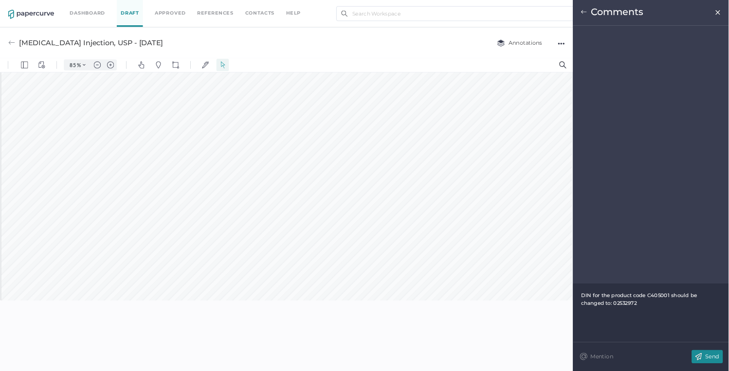
scroll to position [4, 0]
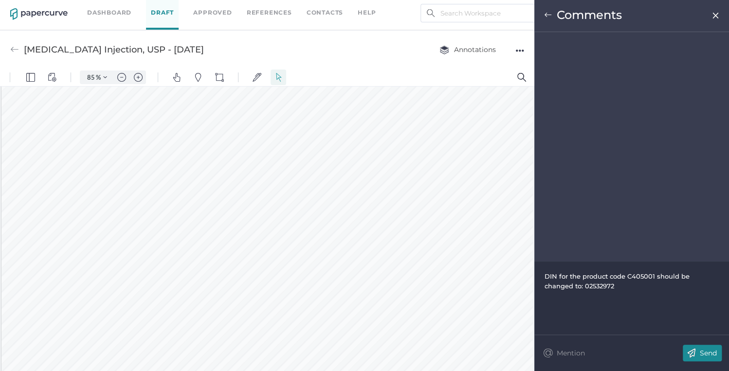
click at [611, 292] on div "DIN for the product code C405001 should be changed to: 02532972" at bounding box center [631, 281] width 175 height 39
click at [587, 288] on div "DIN for the product code C405001 should be changed to: 02532972" at bounding box center [631, 280] width 175 height 19
click at [585, 288] on div "DIN for the product code C405001 should be changed to: 02532972" at bounding box center [631, 280] width 175 height 19
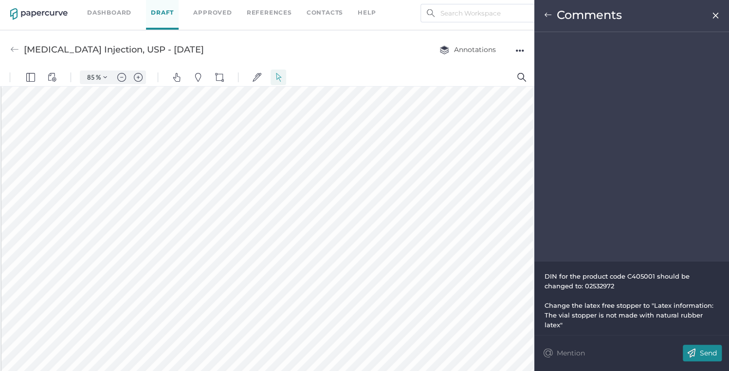
click at [705, 351] on p "Send" at bounding box center [707, 353] width 17 height 9
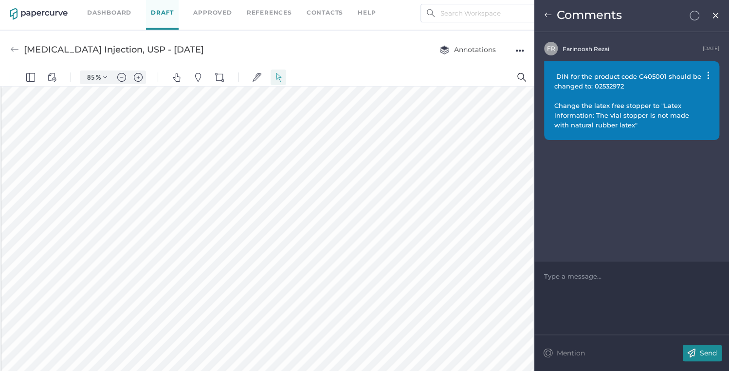
click at [550, 15] on img at bounding box center [548, 15] width 8 height 8
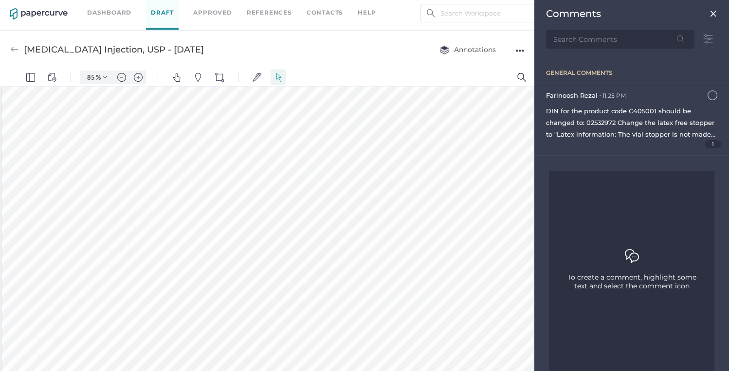
click at [709, 13] on img at bounding box center [713, 14] width 8 height 8
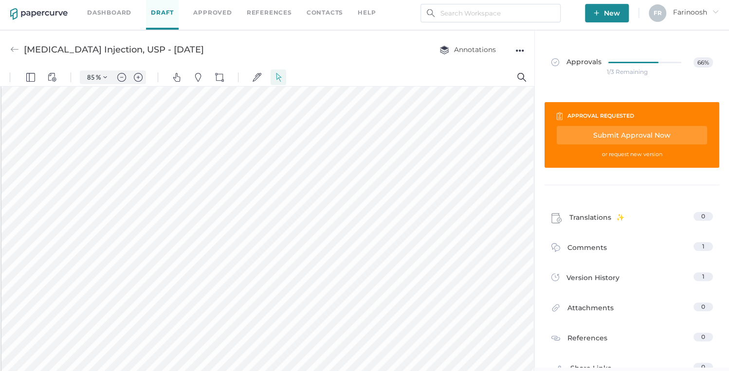
click at [606, 134] on div "Submit Approval Now" at bounding box center [631, 135] width 150 height 18
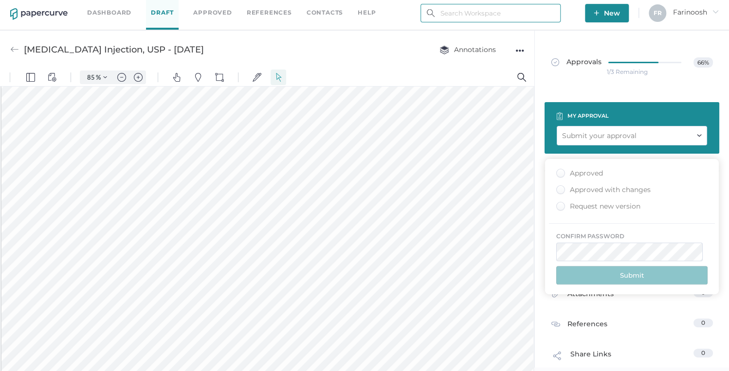
type input "farinoosh.rezai@fresenius-kabi.com"
click at [564, 206] on div "Request new version" at bounding box center [598, 206] width 84 height 9
click at [558, 203] on input "Request new version" at bounding box center [558, 203] width 0 height 0
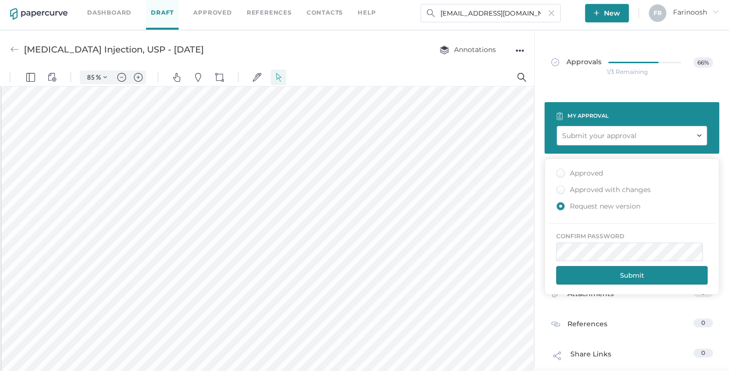
click at [631, 272] on button "Submit" at bounding box center [631, 275] width 151 height 18
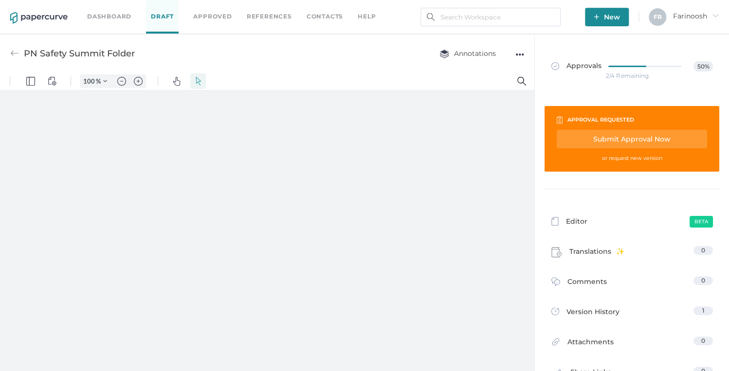
type input "85"
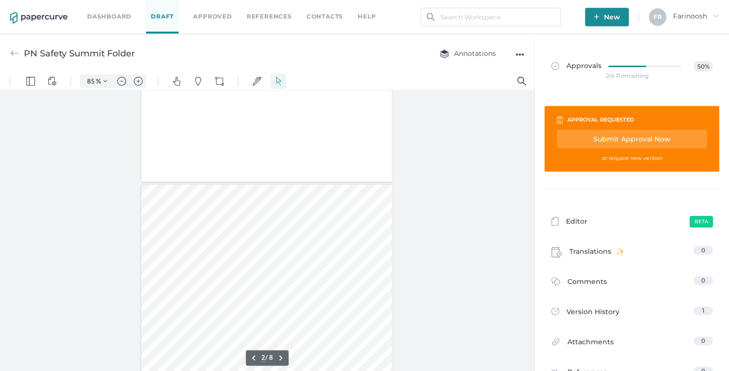
type input "1"
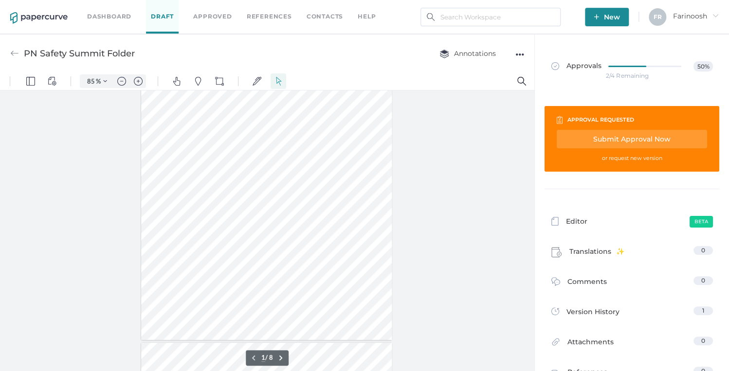
scroll to position [0, 0]
type input "160"
type input "8"
